Goal: Task Accomplishment & Management: Manage account settings

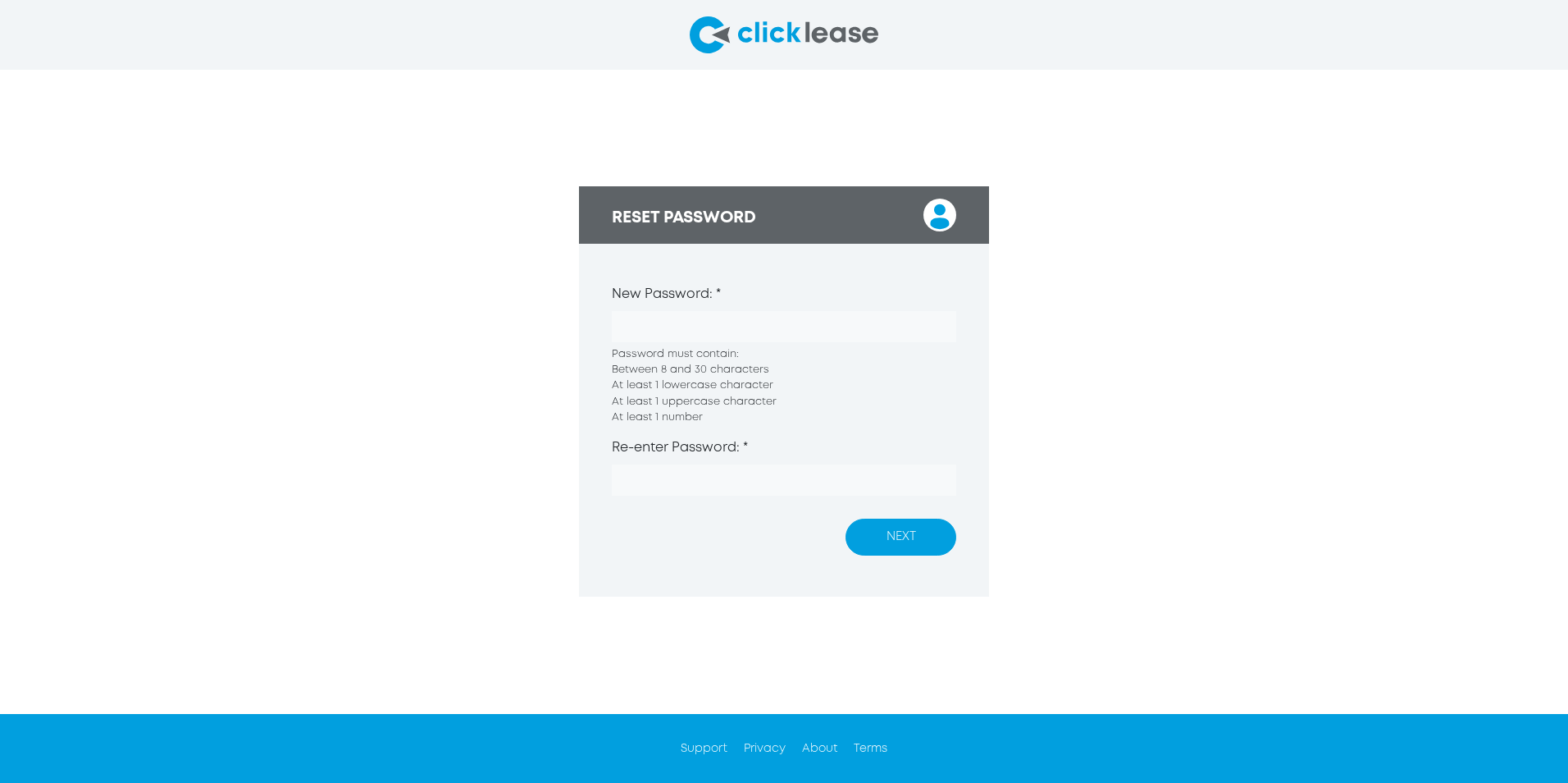
click at [715, 300] on label "New Password: *" at bounding box center [666, 294] width 109 height 20
click at [392, 314] on div "RESET PASSWORD New Password: * Password must contain: Between 8 and 30 characte…" at bounding box center [784, 392] width 1568 height 643
click at [766, 352] on button "NEXT" at bounding box center [901, 537] width 111 height 37
click at [766, 277] on form "New Password: * Password must contain: Between 8 and 30 characters At least 1 l…" at bounding box center [784, 406] width 410 height 326
click at [728, 352] on div "Re-enter Password: * The password is required." at bounding box center [784, 477] width 345 height 78
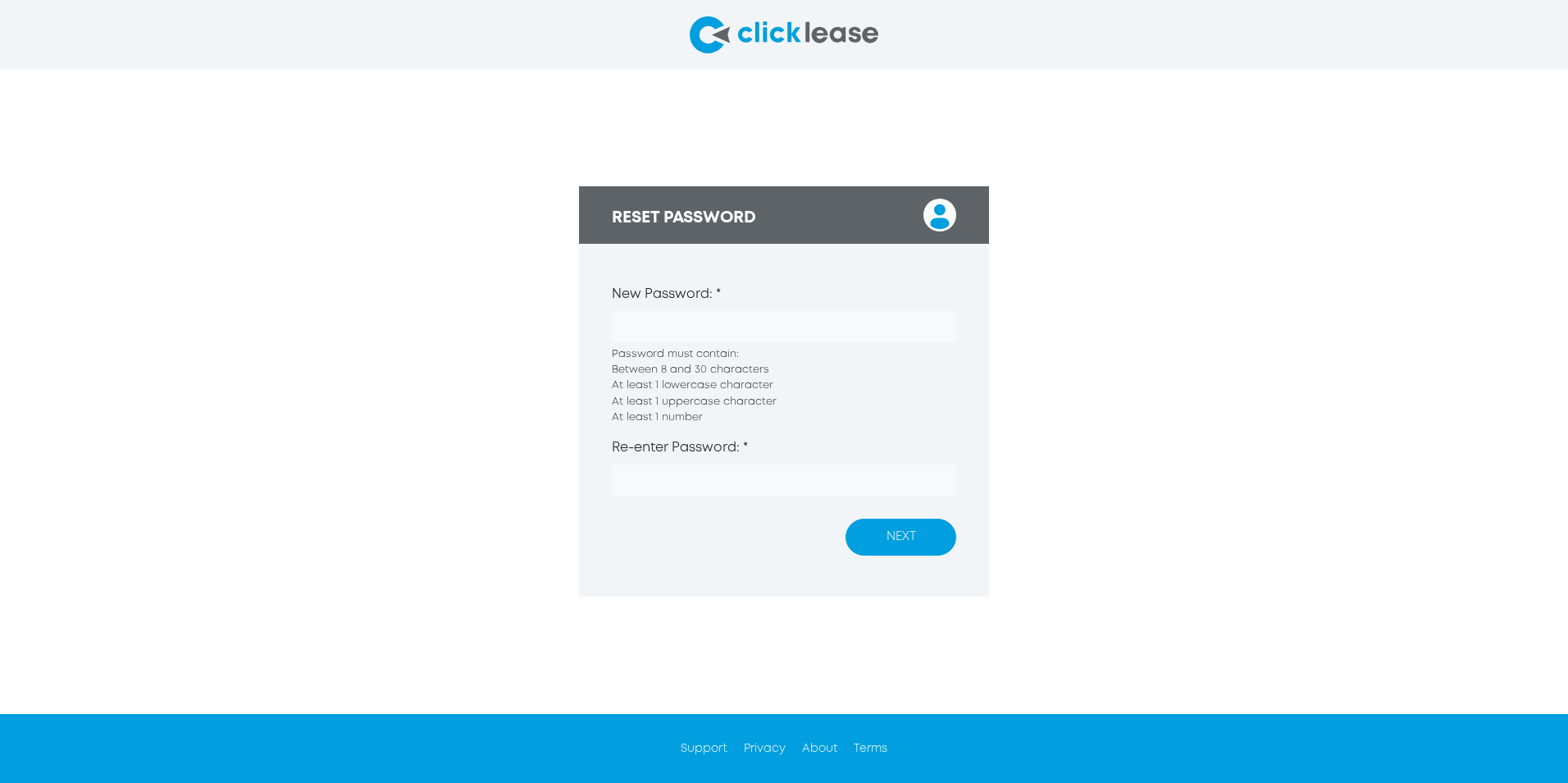
click at [766, 352] on button "NEXT" at bounding box center [901, 537] width 111 height 37
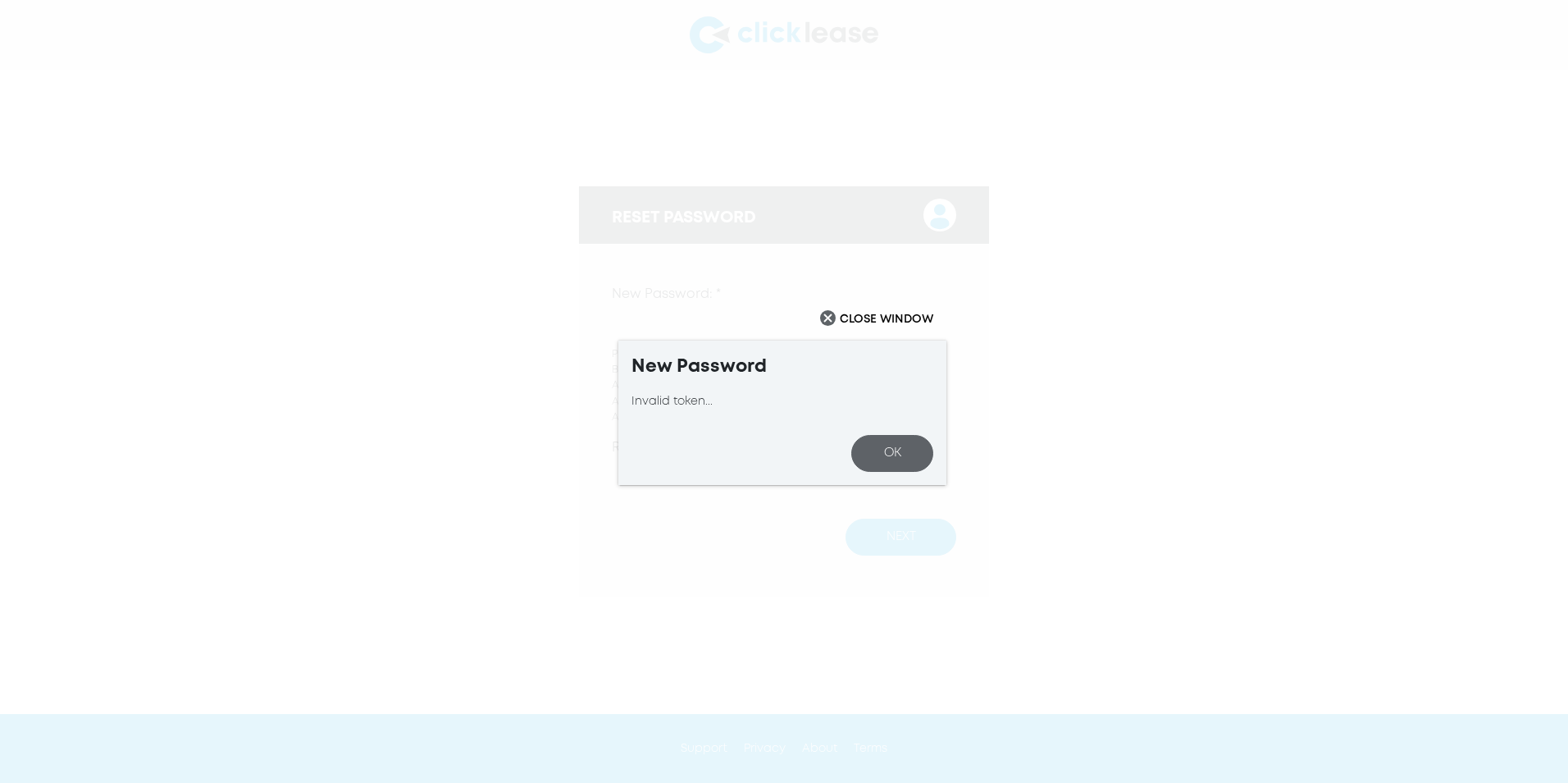
click at [766, 352] on button "OK" at bounding box center [893, 454] width 82 height 37
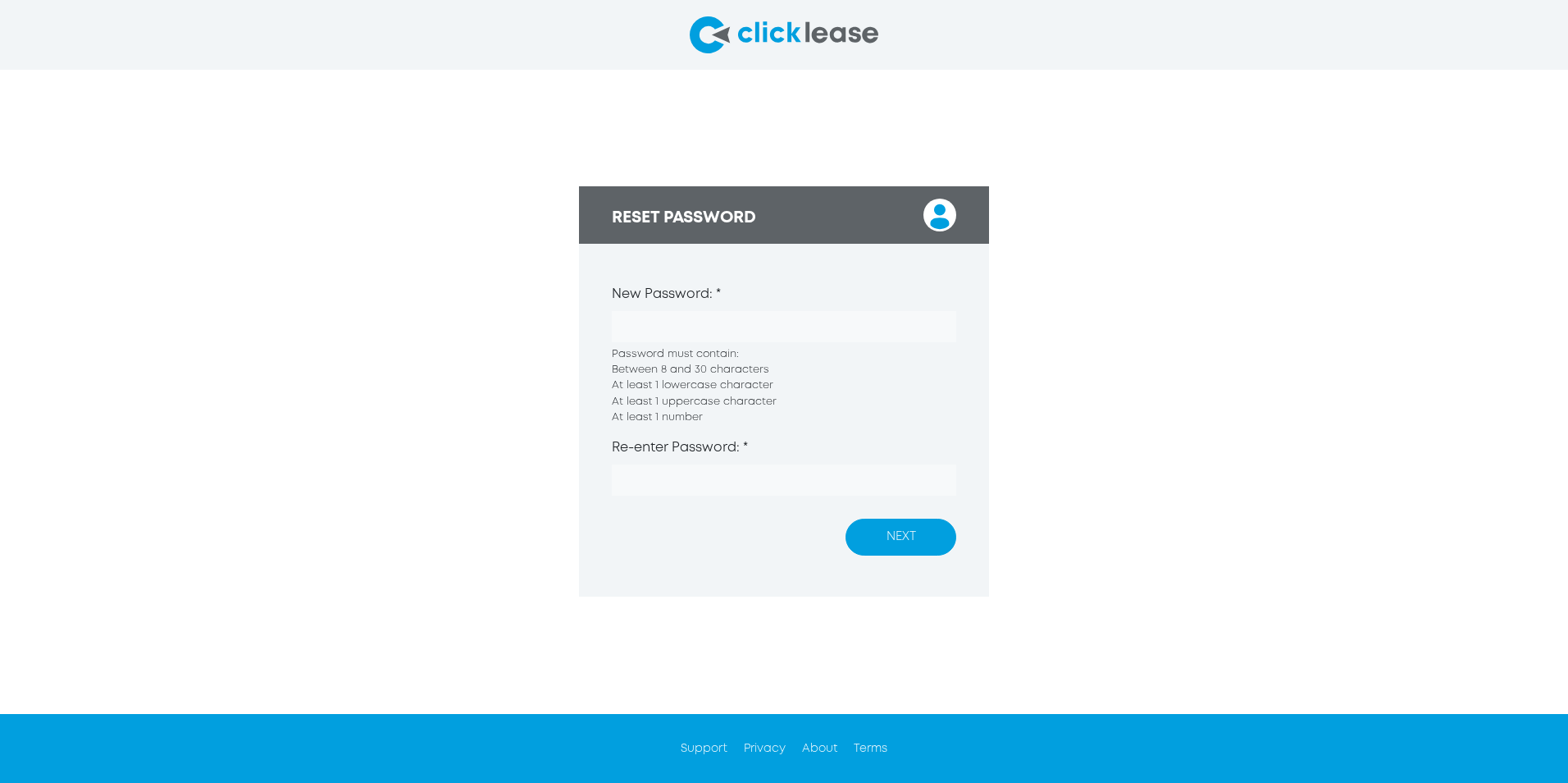
click at [766, 352] on button "NEXT" at bounding box center [901, 537] width 111 height 37
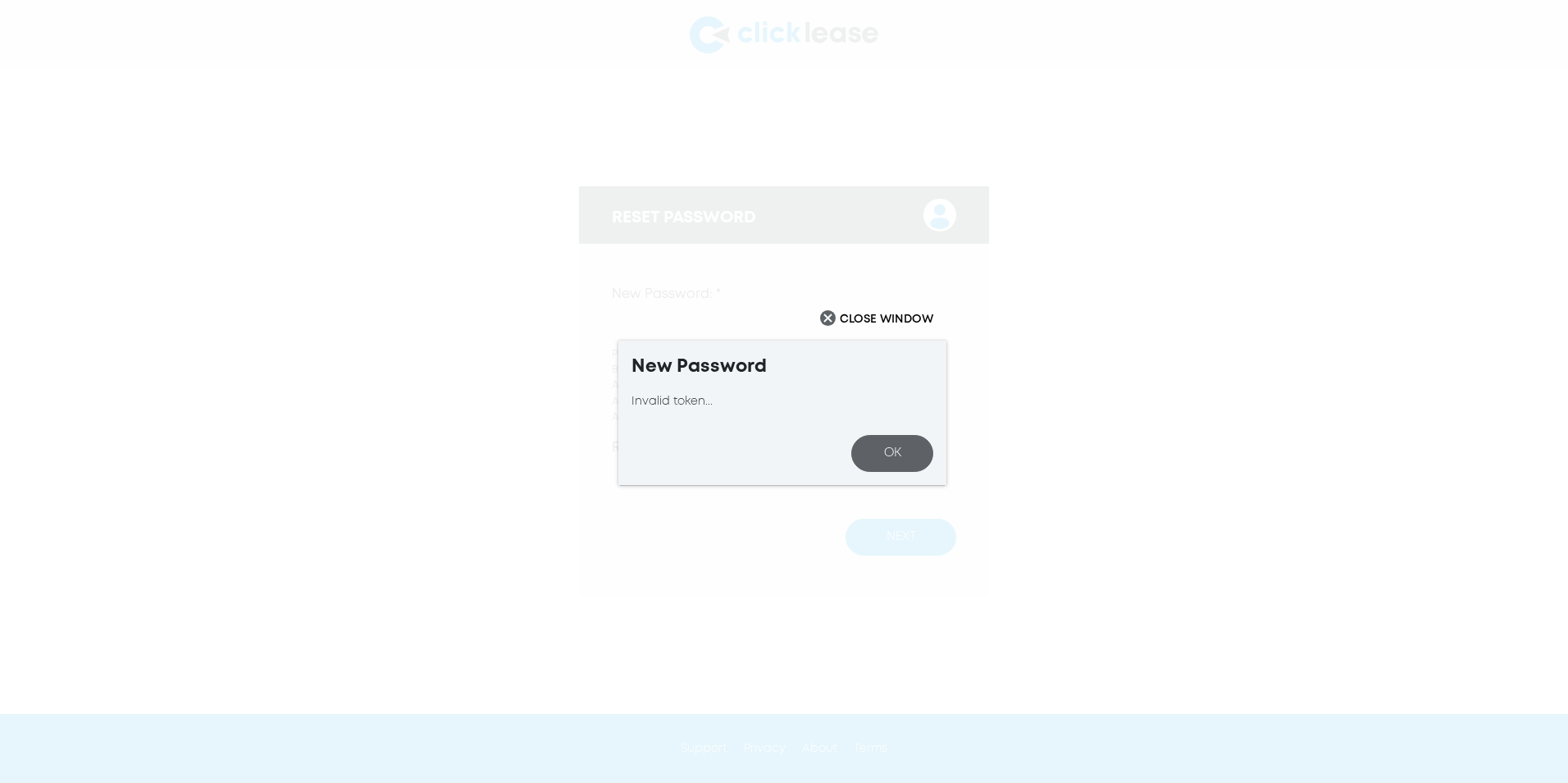
click at [766, 352] on button "OK" at bounding box center [893, 454] width 82 height 37
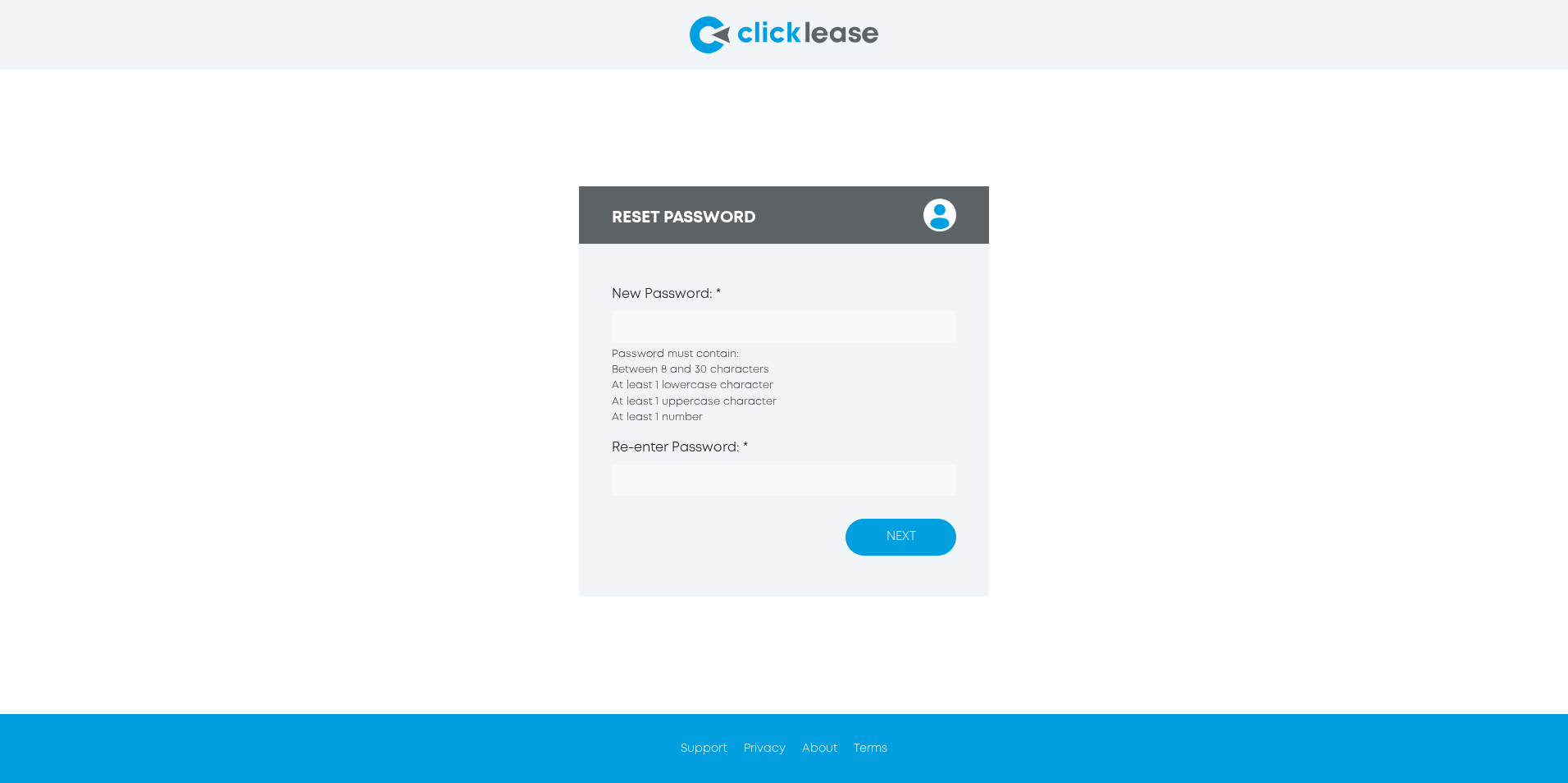
click at [562, 309] on div "RESET PASSWORD New Password: * Password must contain: Between 8 and 30 characte…" at bounding box center [784, 392] width 1568 height 643
click at [593, 352] on form "New Password: * Password must contain: Between 8 and 30 characters At least 1 l…" at bounding box center [784, 406] width 410 height 326
click at [580, 352] on form "New Password: * Password must contain: Between 8 and 30 characters At least 1 l…" at bounding box center [784, 406] width 410 height 326
click at [766, 352] on button "NEXT" at bounding box center [901, 537] width 111 height 37
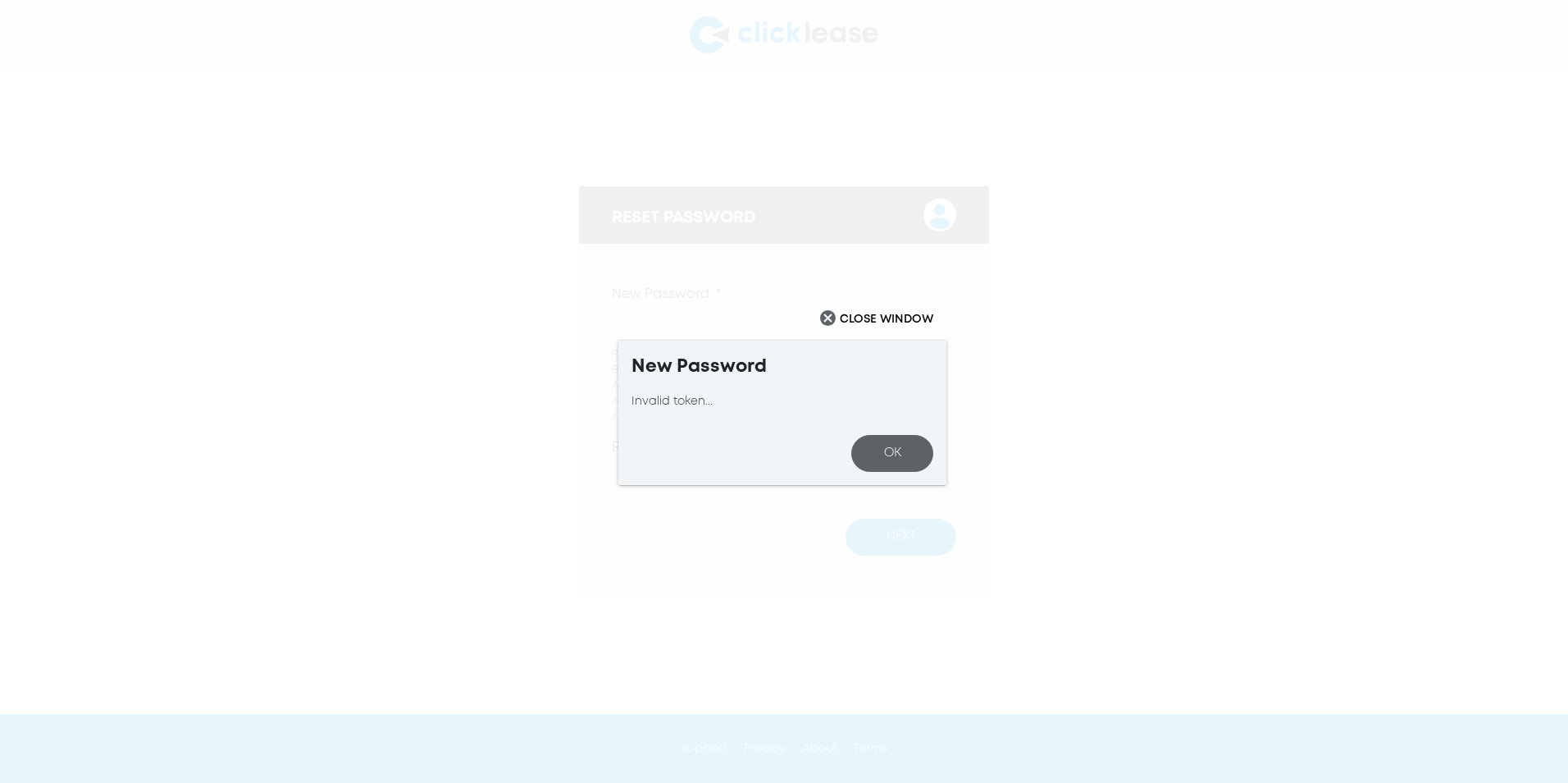
click at [766, 352] on button "OK" at bounding box center [893, 454] width 82 height 37
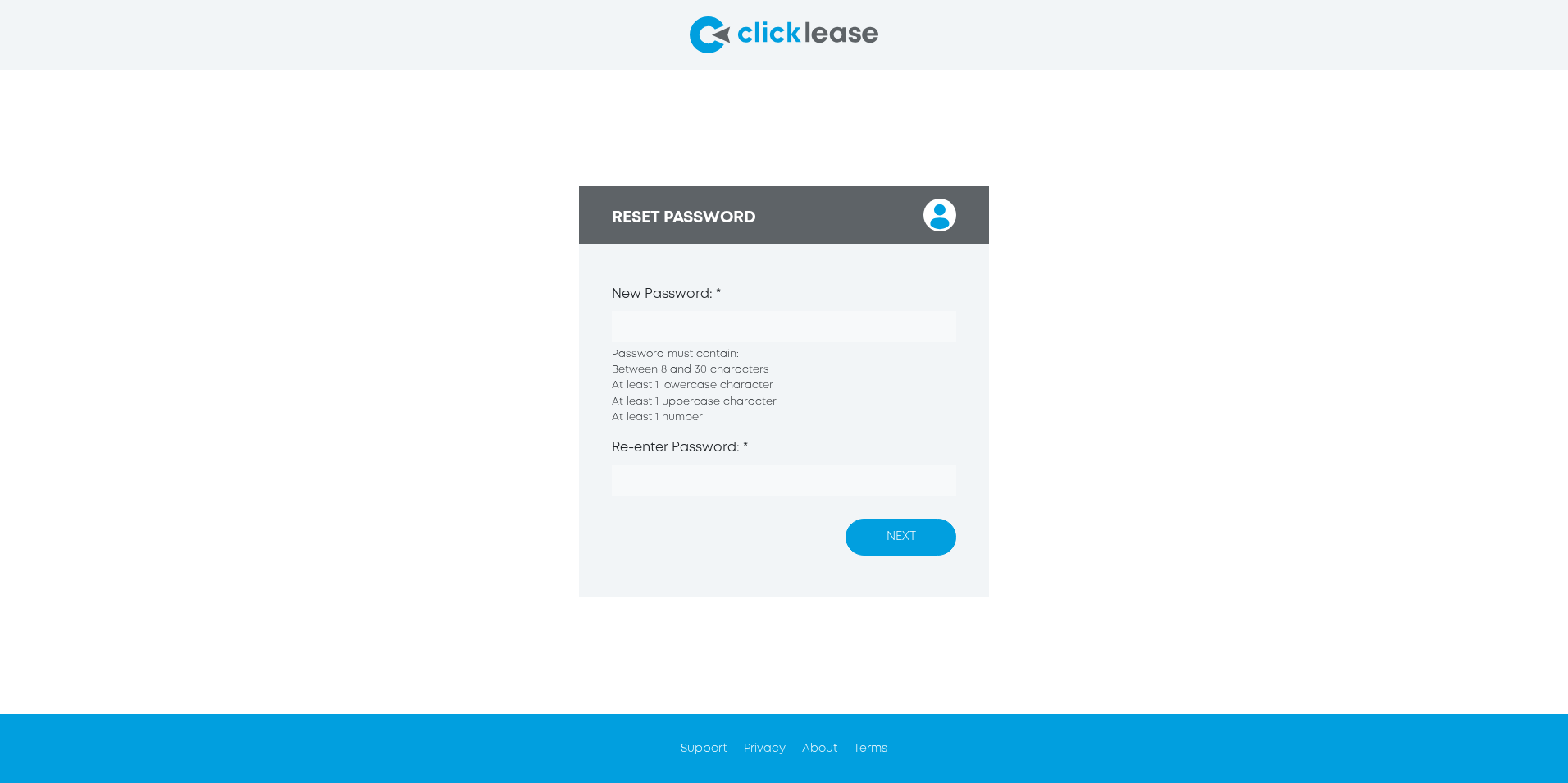
click at [585, 321] on form "New Password: * Password must contain: Between 8 and 30 characters At least 1 l…" at bounding box center [784, 396] width 410 height 306
click at [586, 325] on form "New Password: * Password must contain: Between 8 and 30 characters At least 1 l…" at bounding box center [784, 396] width 410 height 306
click at [531, 310] on div "RESET PASSWORD New Password: * Password must contain: Between 8 and 30 characte…" at bounding box center [784, 392] width 1568 height 643
click at [603, 352] on form "New Password: * Password must contain: Between 8 and 30 characters At least 1 l…" at bounding box center [784, 396] width 410 height 306
click at [574, 352] on div "RESET PASSWORD New Password: * Password must contain: Between 8 and 30 characte…" at bounding box center [784, 392] width 1568 height 643
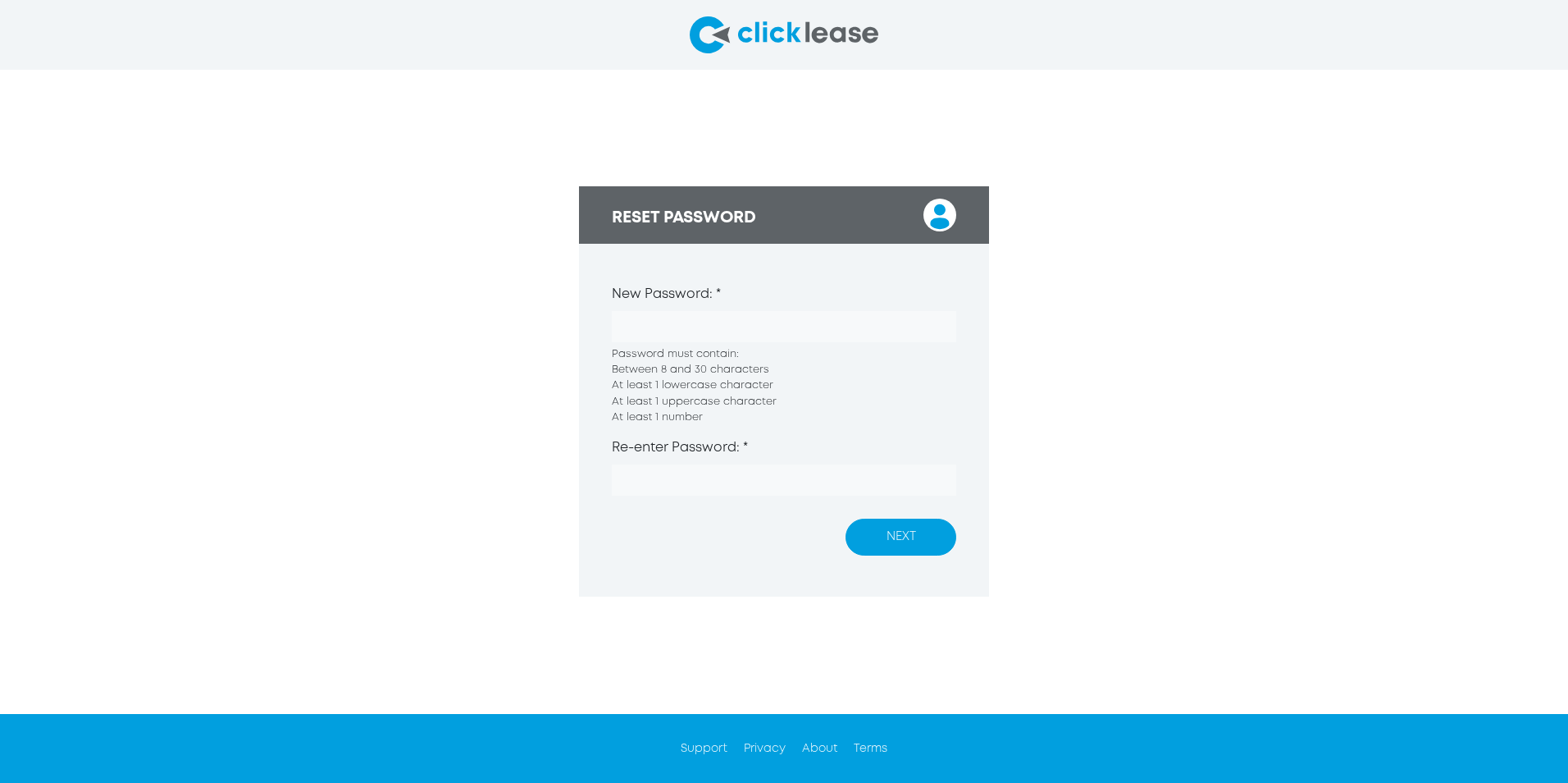
click at [766, 352] on button "NEXT" at bounding box center [901, 537] width 111 height 37
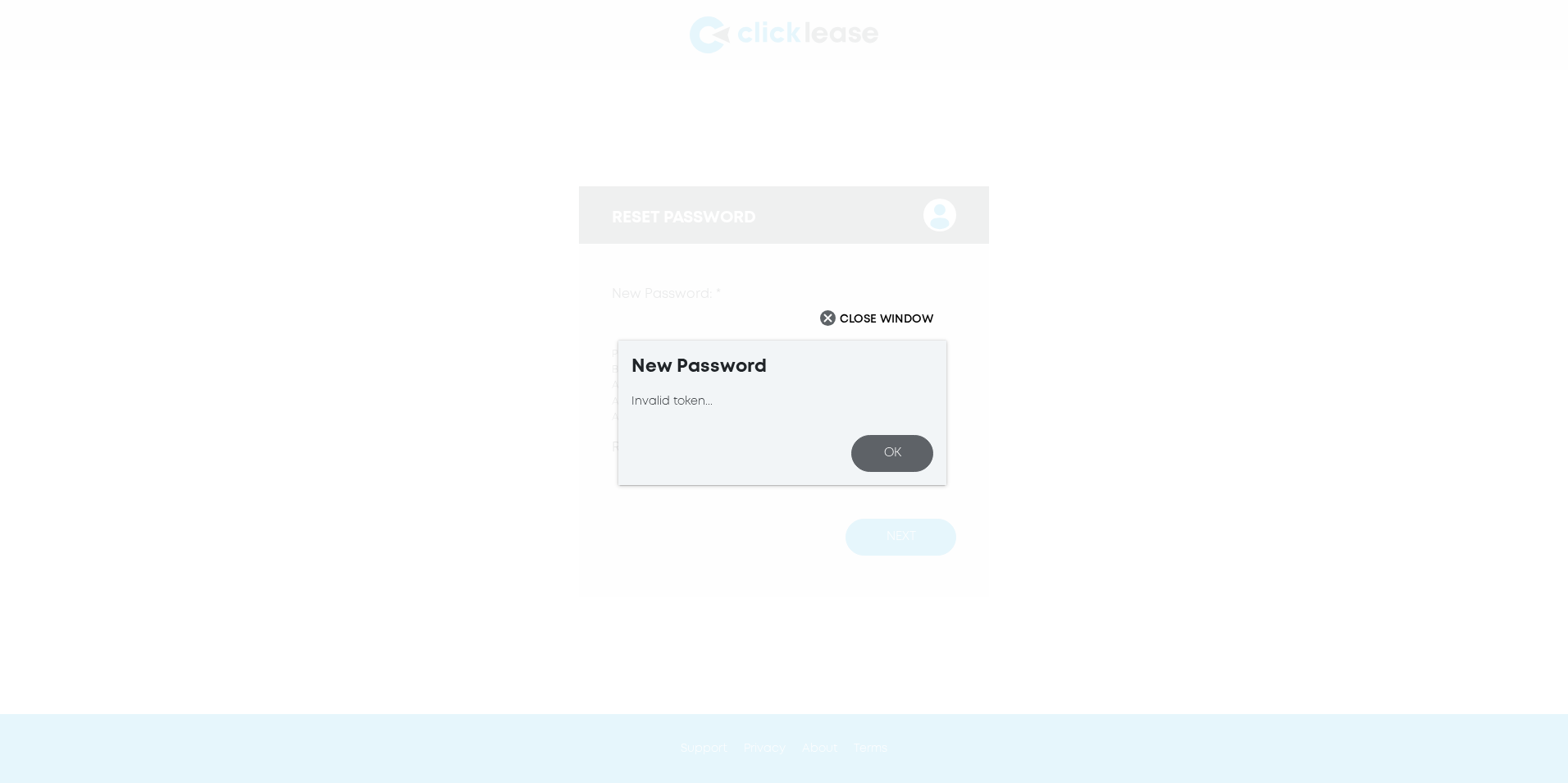
click at [766, 352] on button "OK" at bounding box center [893, 454] width 82 height 37
